Goal: Transaction & Acquisition: Subscribe to service/newsletter

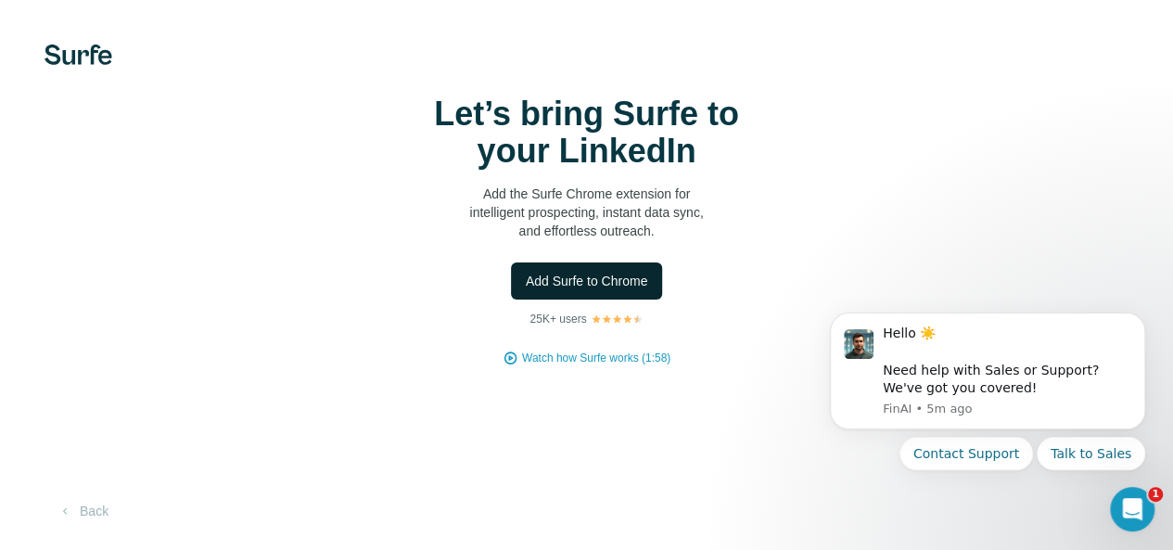
click at [511, 300] on button "Add Surfe to Chrome" at bounding box center [587, 281] width 152 height 37
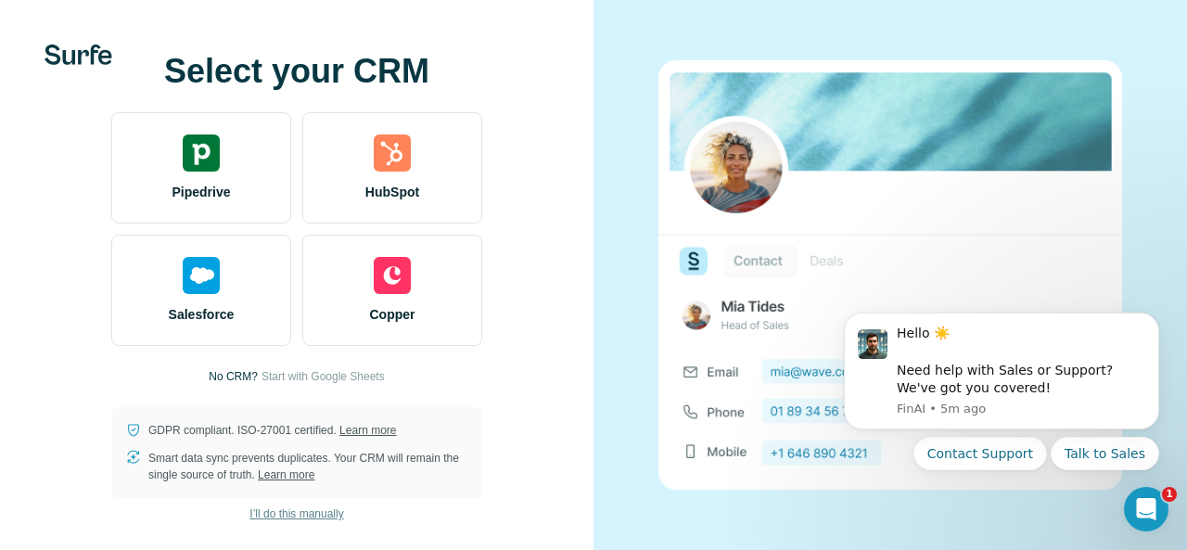
click at [292, 516] on span "I’ll do this manually" at bounding box center [297, 514] width 94 height 17
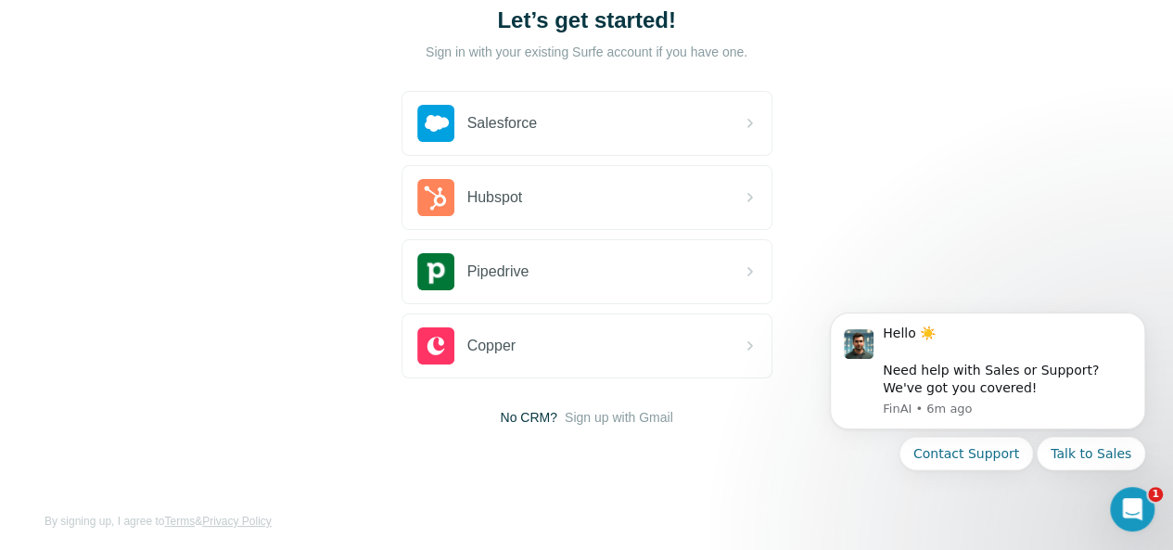
scroll to position [135, 0]
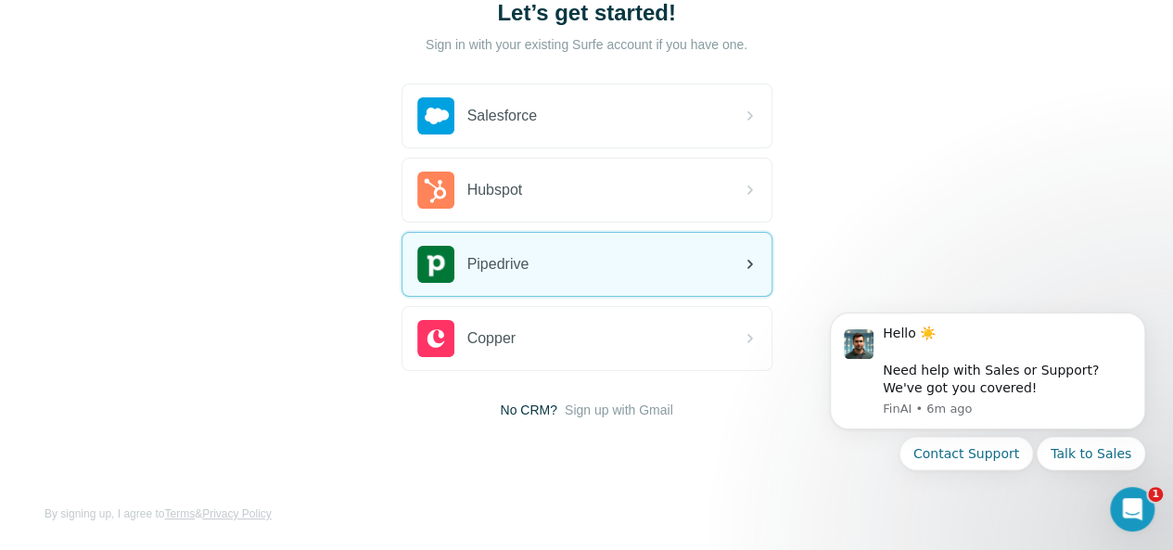
click at [403, 260] on div "Pipedrive" at bounding box center [587, 264] width 369 height 63
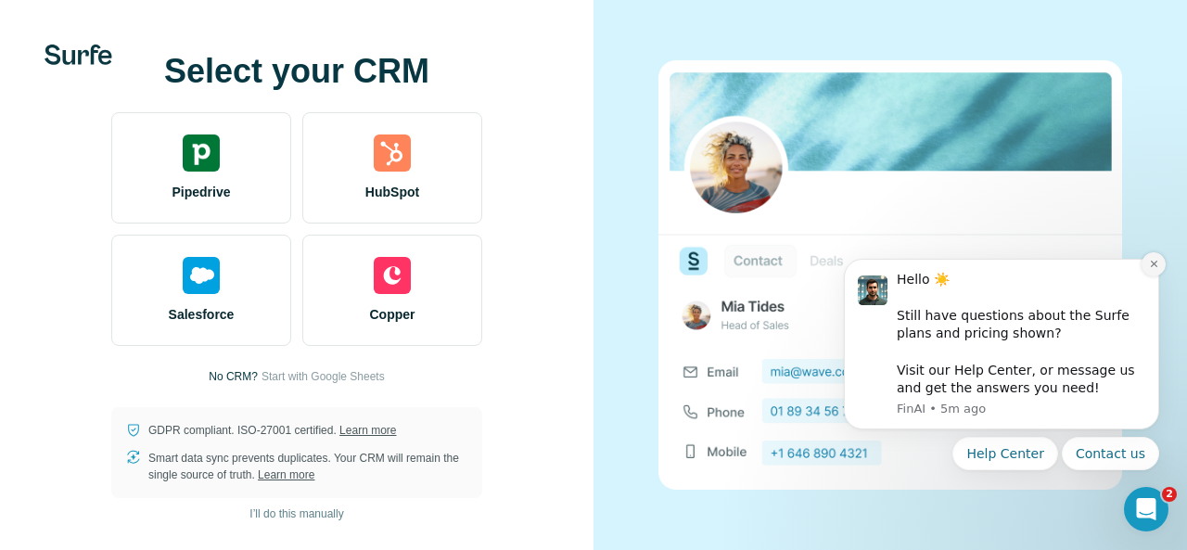
drag, startPoint x: 1155, startPoint y: 265, endPoint x: 1894, endPoint y: 500, distance: 775.7
click at [1155, 265] on icon "Dismiss notification" at bounding box center [1153, 264] width 6 height 6
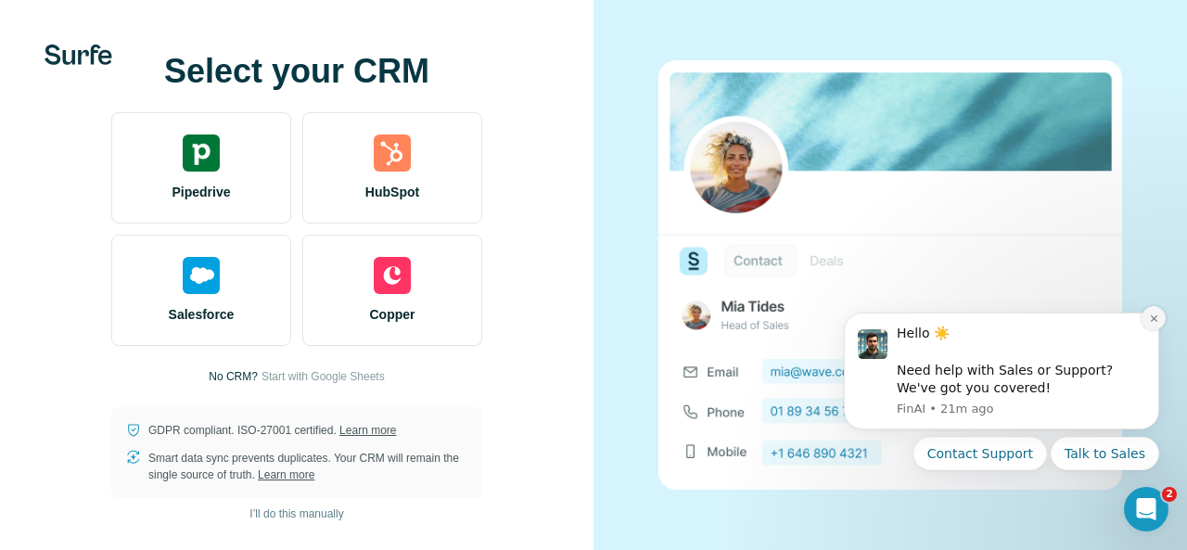
click at [1146, 325] on button "Dismiss notification" at bounding box center [1154, 318] width 24 height 24
click at [1152, 321] on icon "Dismiss notification" at bounding box center [1153, 318] width 6 height 6
